Goal: Information Seeking & Learning: Learn about a topic

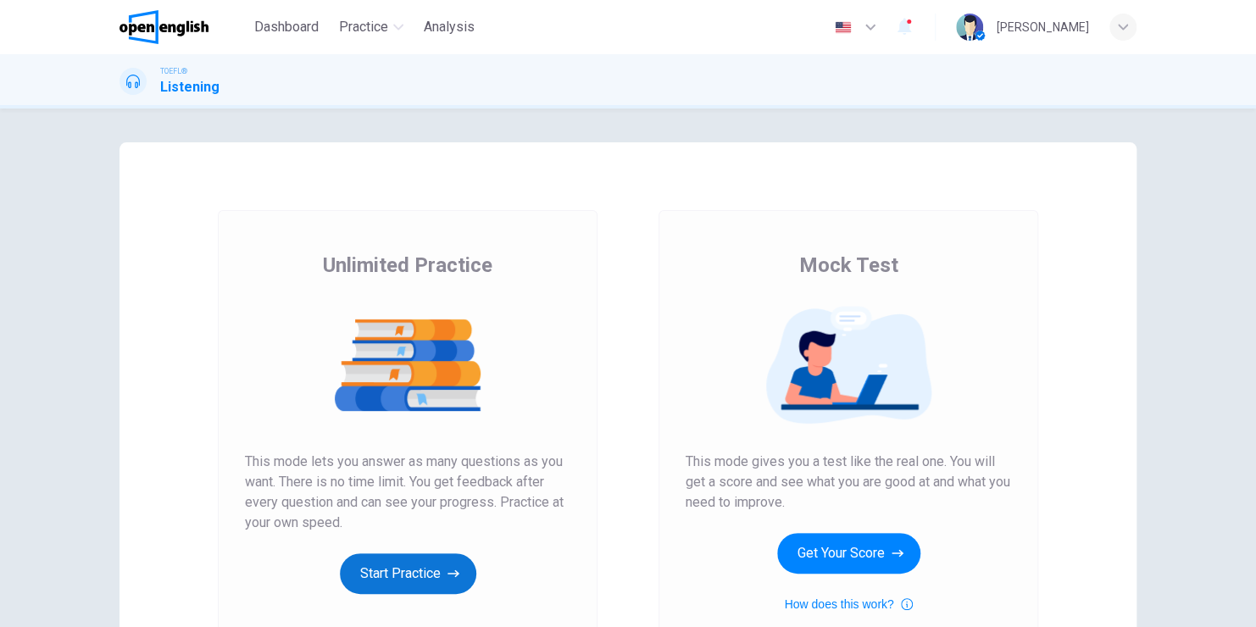
click at [398, 560] on button "Start Practice" at bounding box center [408, 574] width 136 height 41
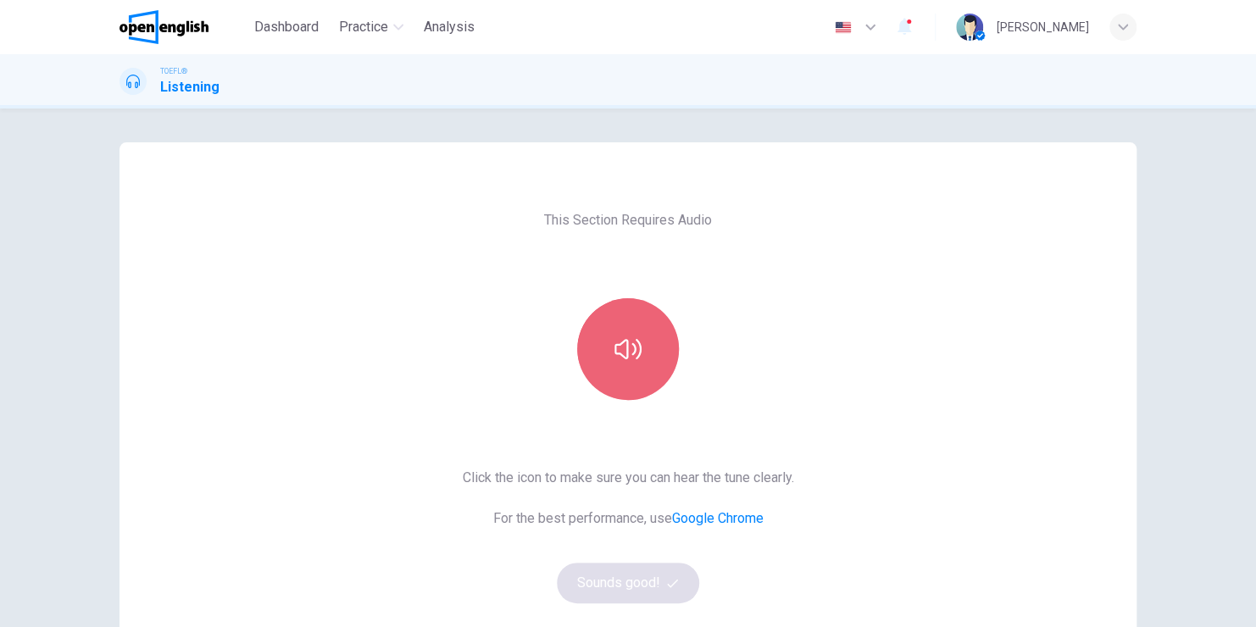
click at [642, 326] on button "button" at bounding box center [628, 349] width 102 height 102
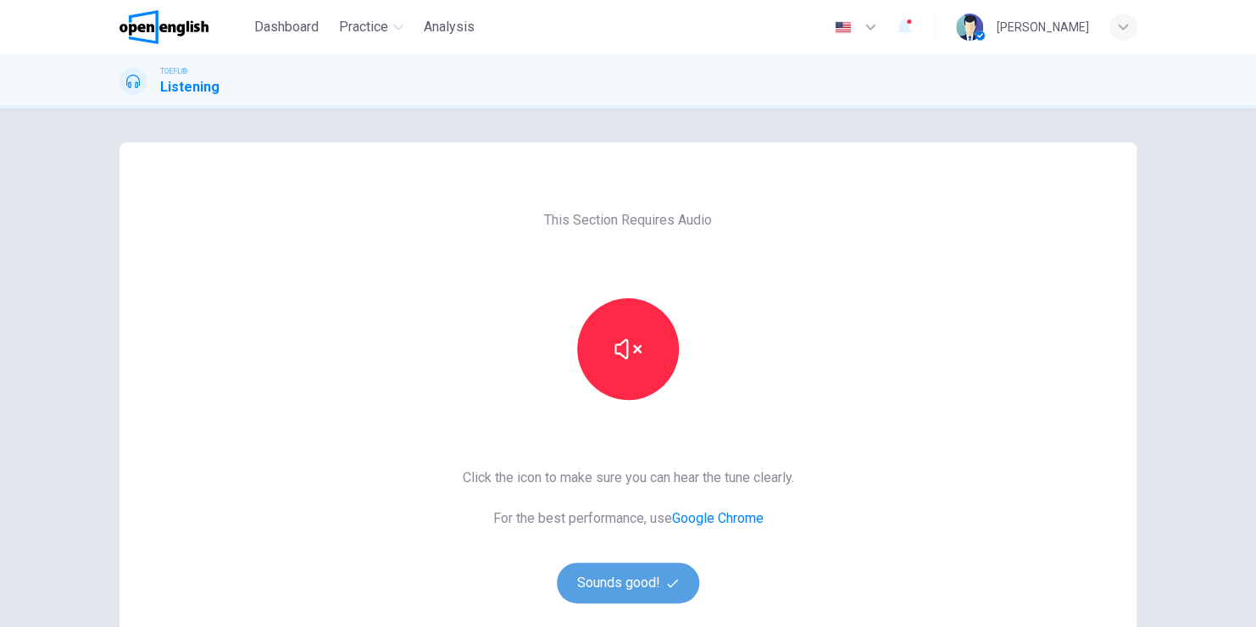
click at [609, 576] on button "Sounds good!" at bounding box center [628, 583] width 142 height 41
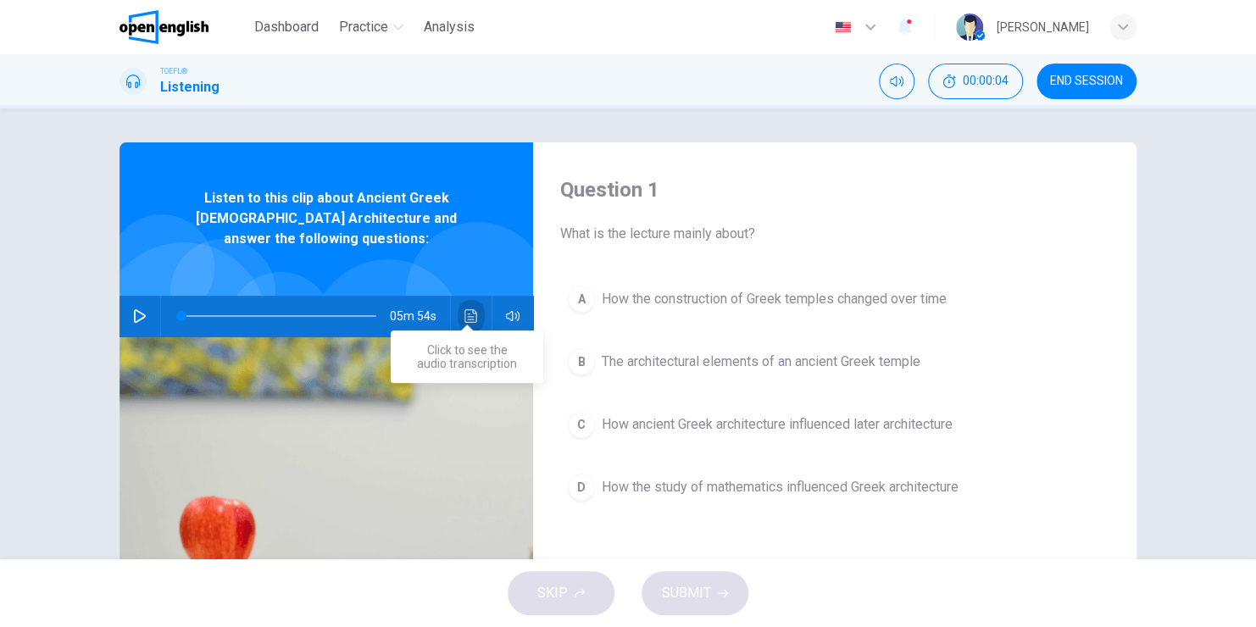
click at [467, 309] on icon "Click to see the audio transcription" at bounding box center [472, 316] width 14 height 14
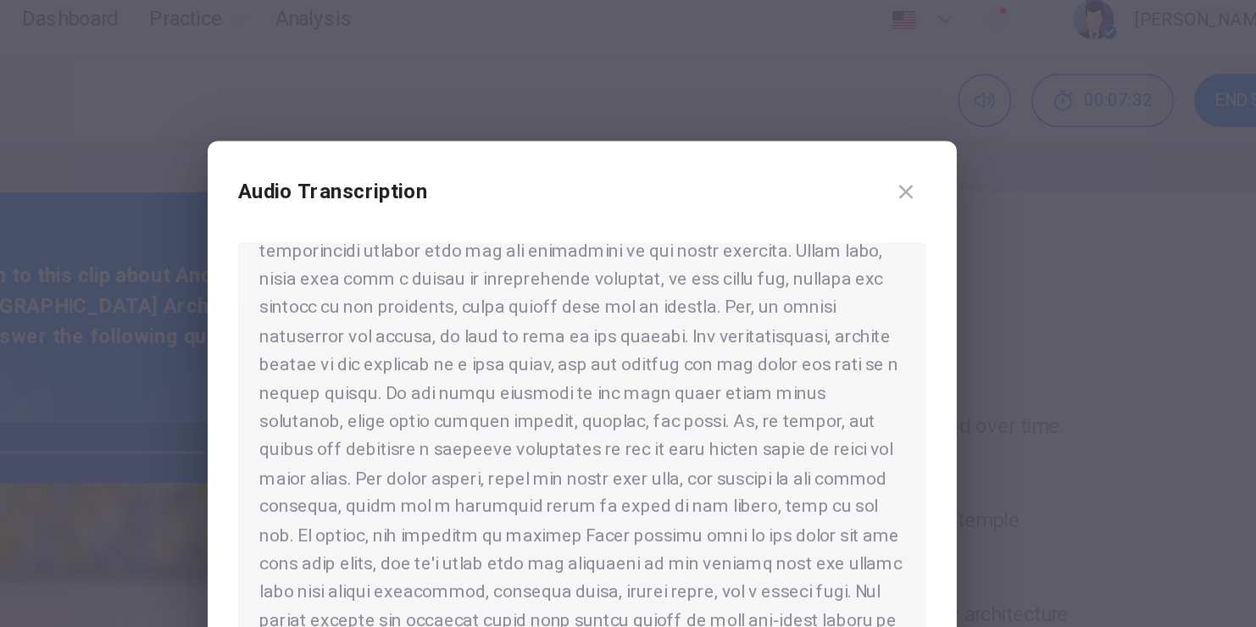
scroll to position [245, 0]
drag, startPoint x: 619, startPoint y: 340, endPoint x: 560, endPoint y: 357, distance: 60.9
click at [560, 357] on div at bounding box center [627, 337] width 459 height 322
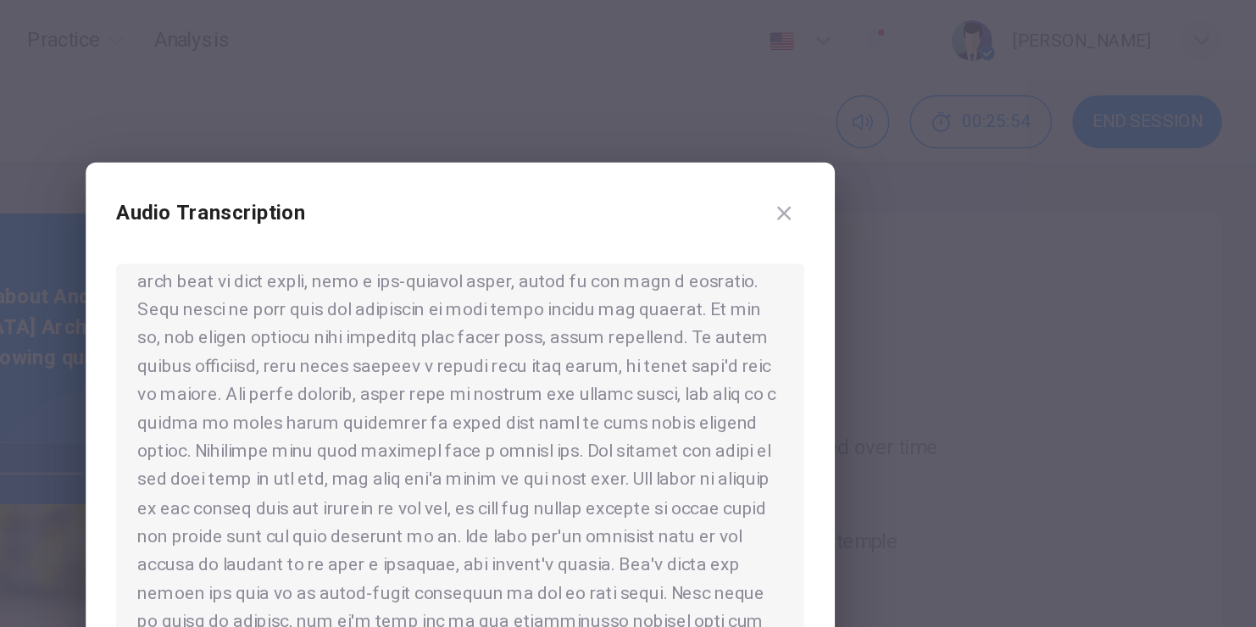
scroll to position [516, 0]
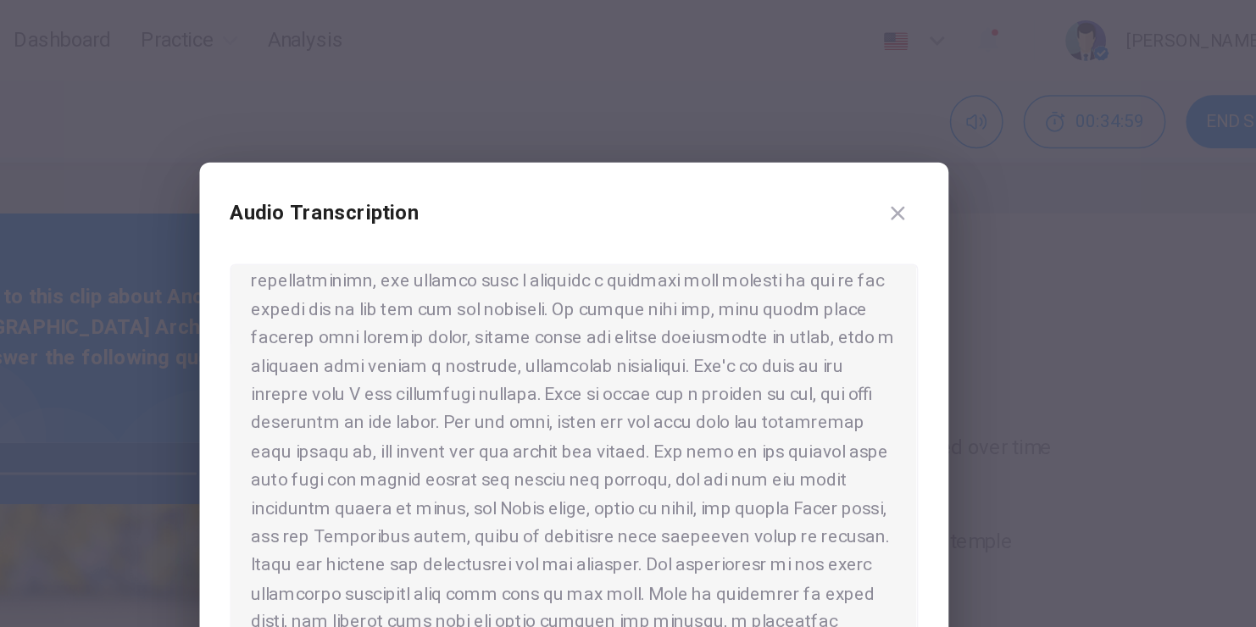
scroll to position [845, 0]
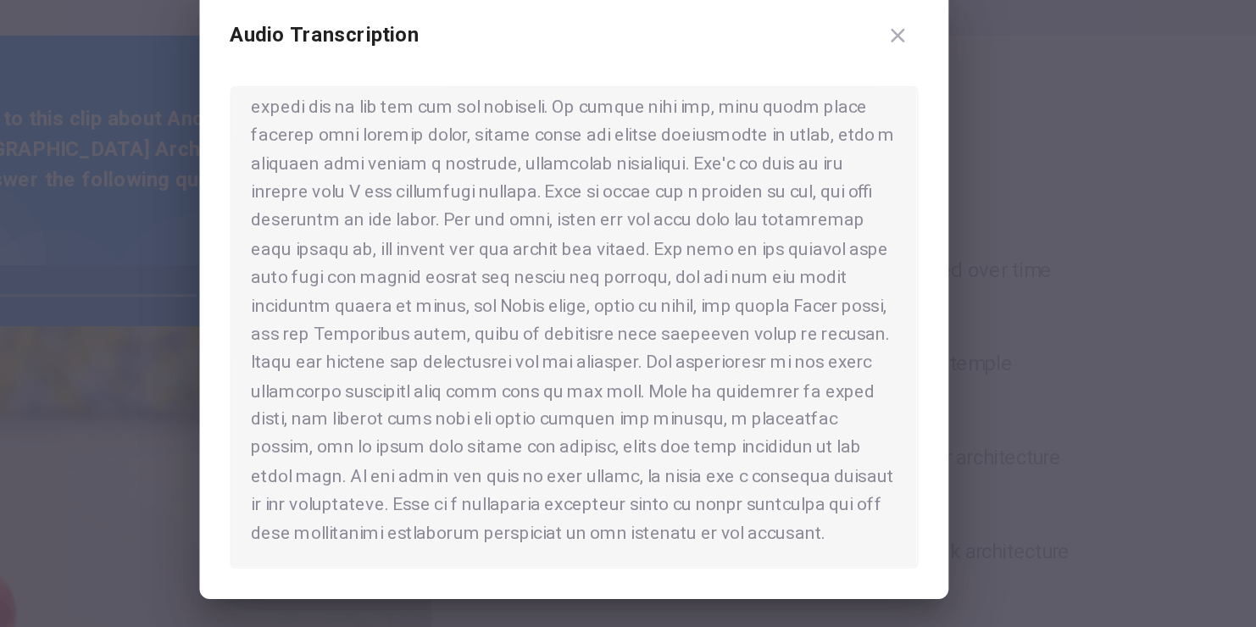
click at [747, 392] on div at bounding box center [627, 337] width 459 height 322
